Goal: Task Accomplishment & Management: Use online tool/utility

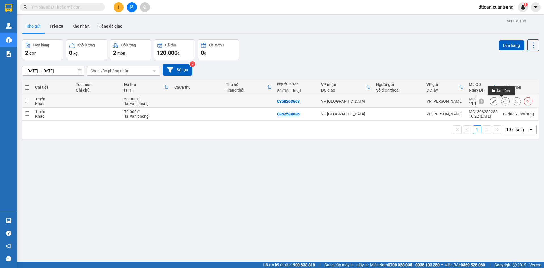
click at [504, 102] on icon at bounding box center [506, 101] width 4 height 4
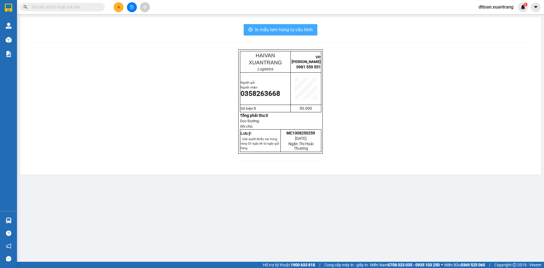
click at [257, 30] on span "In mẫu tem hàng tự cấu hình" at bounding box center [284, 29] width 58 height 7
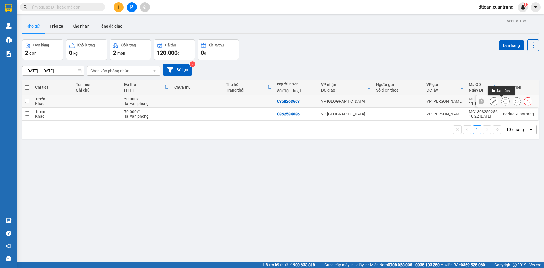
click at [504, 101] on icon at bounding box center [506, 101] width 4 height 4
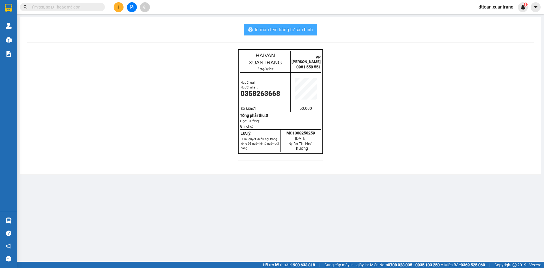
click at [311, 33] on span "In mẫu tem hàng tự cấu hình" at bounding box center [284, 29] width 58 height 7
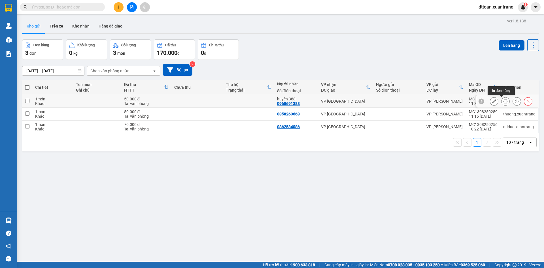
click at [504, 102] on icon at bounding box center [506, 101] width 4 height 4
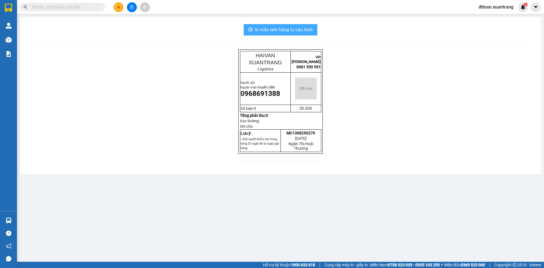
click at [289, 26] on span "In mẫu tem hàng tự cấu hình" at bounding box center [284, 29] width 58 height 7
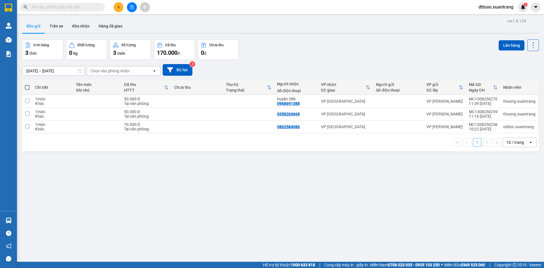
click at [134, 4] on button at bounding box center [132, 7] width 10 height 10
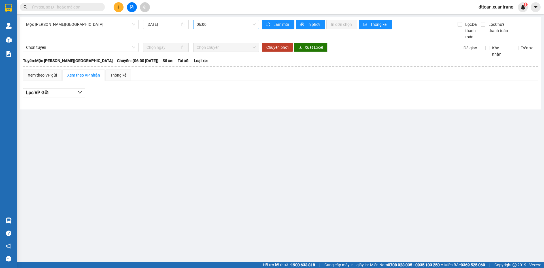
click at [210, 25] on span "06:00" at bounding box center [226, 24] width 59 height 9
click at [210, 55] on div "10:00" at bounding box center [219, 53] width 44 height 6
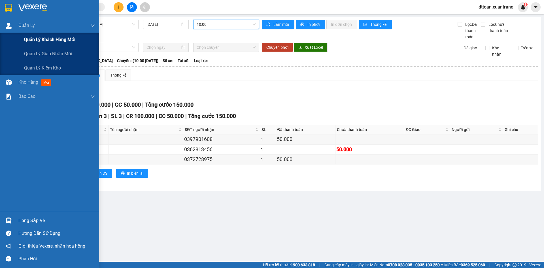
click at [9, 42] on div "Quản lý khách hàng mới" at bounding box center [49, 40] width 99 height 14
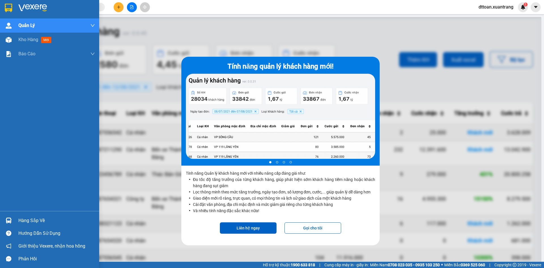
click at [24, 113] on div "[PERSON_NAME] [PERSON_NAME] khách hàng mới [PERSON_NAME] [PERSON_NAME] mới [PER…" at bounding box center [49, 114] width 99 height 193
click at [11, 40] on img at bounding box center [9, 40] width 6 height 6
